Goal: Information Seeking & Learning: Learn about a topic

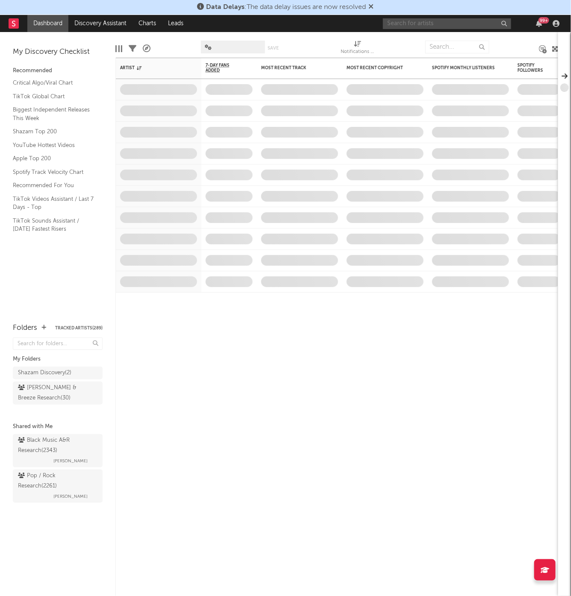
click at [478, 27] on input "text" at bounding box center [447, 23] width 128 height 11
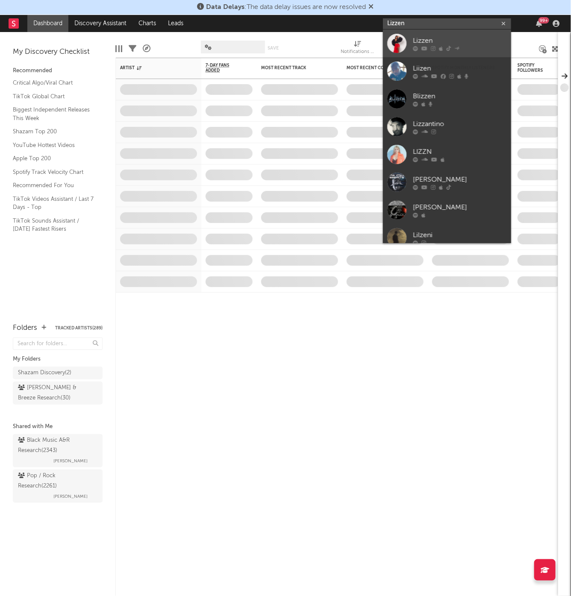
type input "Lizzen"
click at [465, 39] on div "Lizzen" at bounding box center [460, 41] width 94 height 10
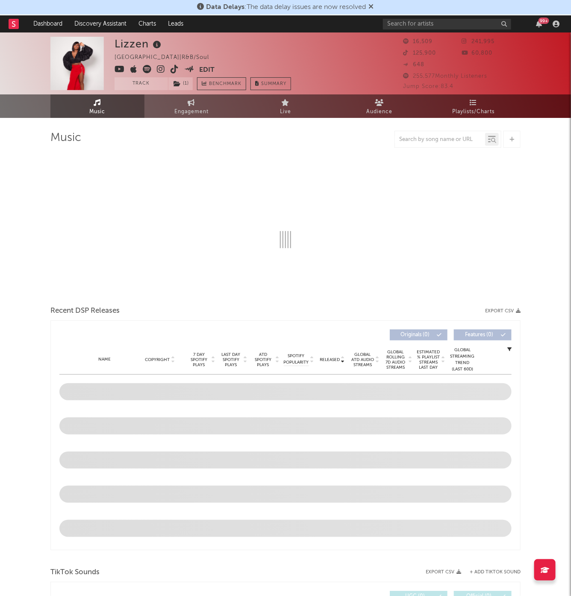
select select "6m"
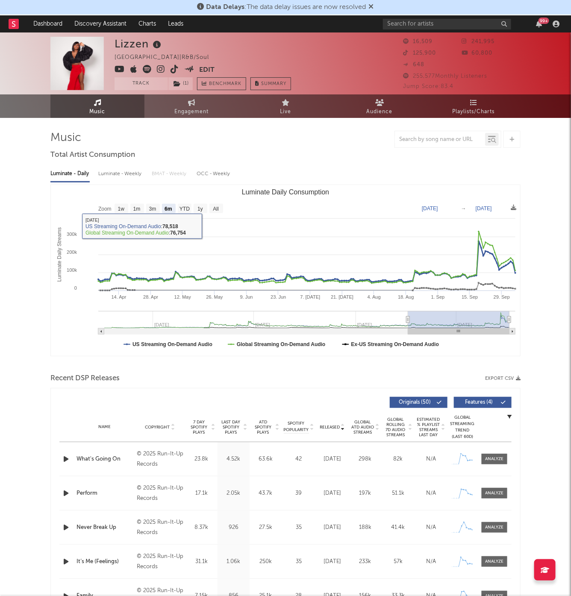
click at [115, 169] on div "Luminate - Weekly" at bounding box center [120, 174] width 45 height 15
select select "6m"
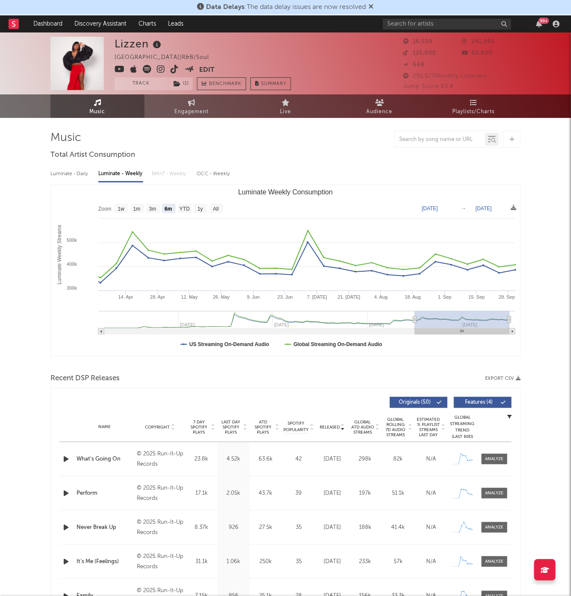
click at [59, 177] on div "Luminate - Daily" at bounding box center [69, 174] width 39 height 15
select select "6m"
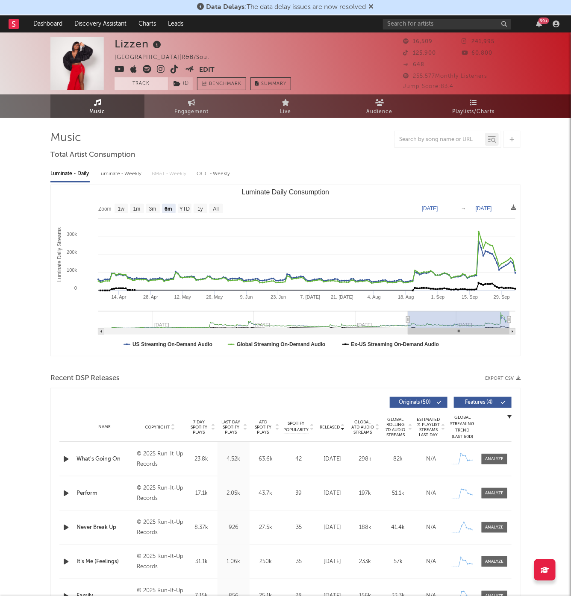
click at [138, 82] on button "Track" at bounding box center [141, 83] width 53 height 13
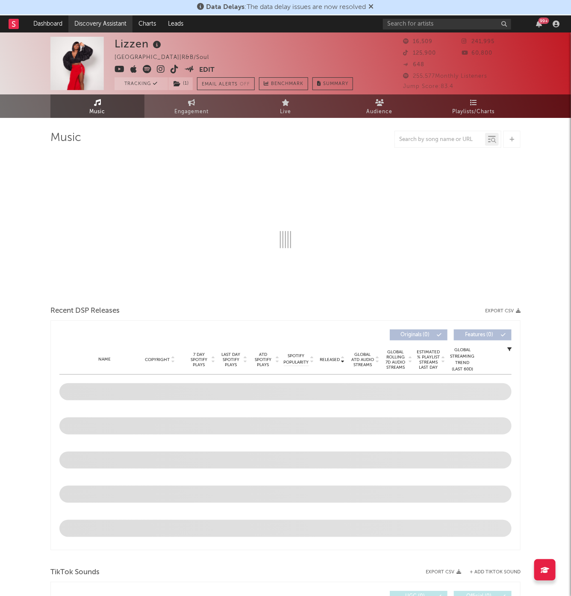
select select "6m"
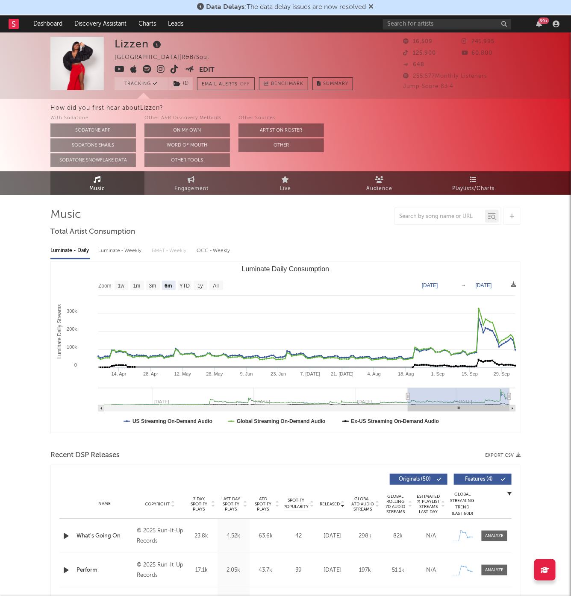
click at [7, 28] on nav "Dashboard Discovery Assistant Charts Leads 99 +" at bounding box center [285, 23] width 571 height 17
click at [4, 26] on nav "Dashboard Discovery Assistant Charts Leads 99 +" at bounding box center [285, 23] width 571 height 17
click at [8, 21] on nav "Dashboard Discovery Assistant Charts Leads 99 +" at bounding box center [285, 23] width 571 height 17
click at [29, 29] on link "Dashboard" at bounding box center [47, 23] width 41 height 17
